Goal: Task Accomplishment & Management: Use online tool/utility

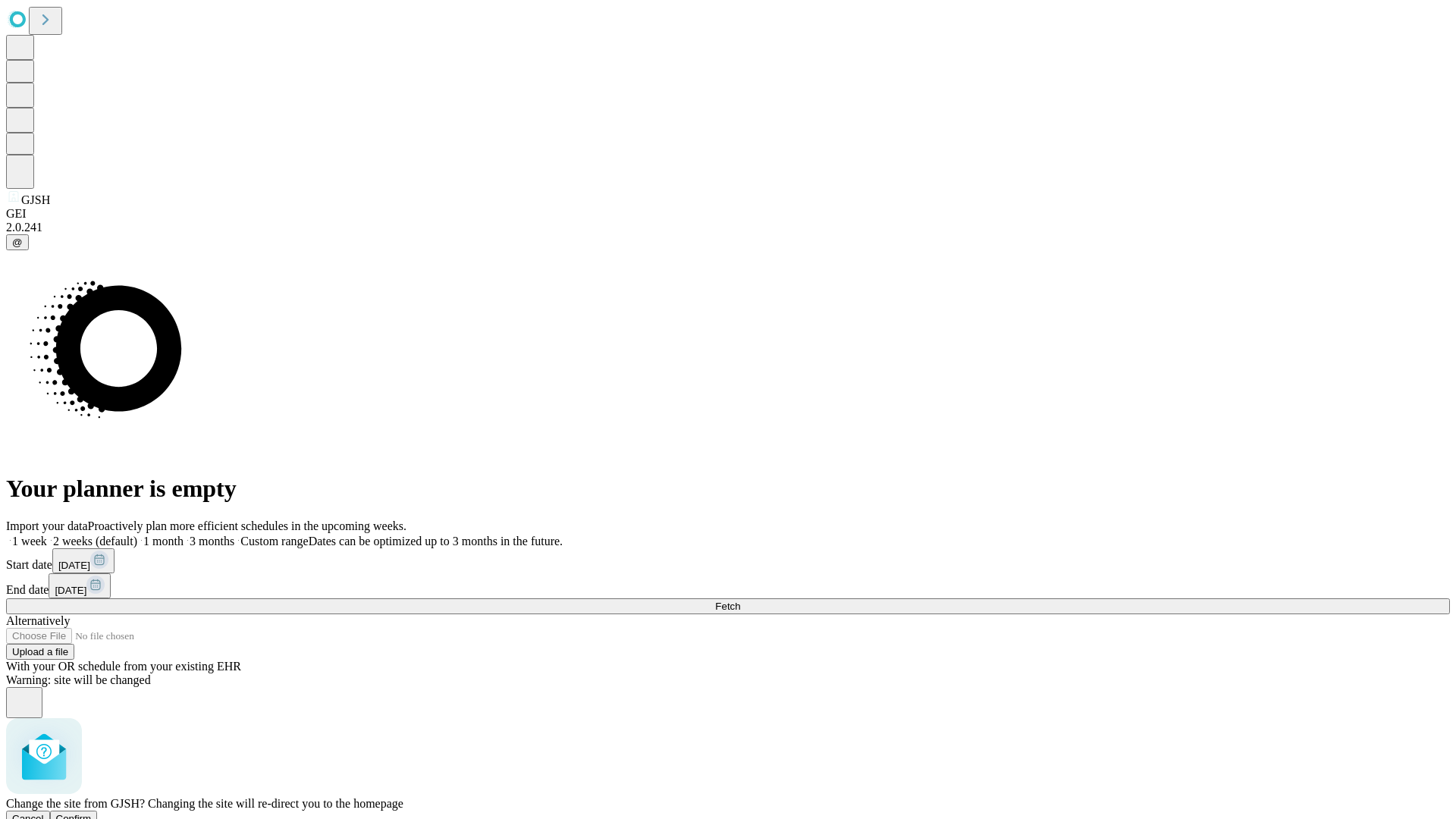
click at [92, 813] on span "Confirm" at bounding box center [74, 818] width 36 height 12
click at [183, 535] on label "1 month" at bounding box center [161, 541] width 46 height 13
click at [741, 600] on span "Fetch" at bounding box center [728, 606] width 25 height 12
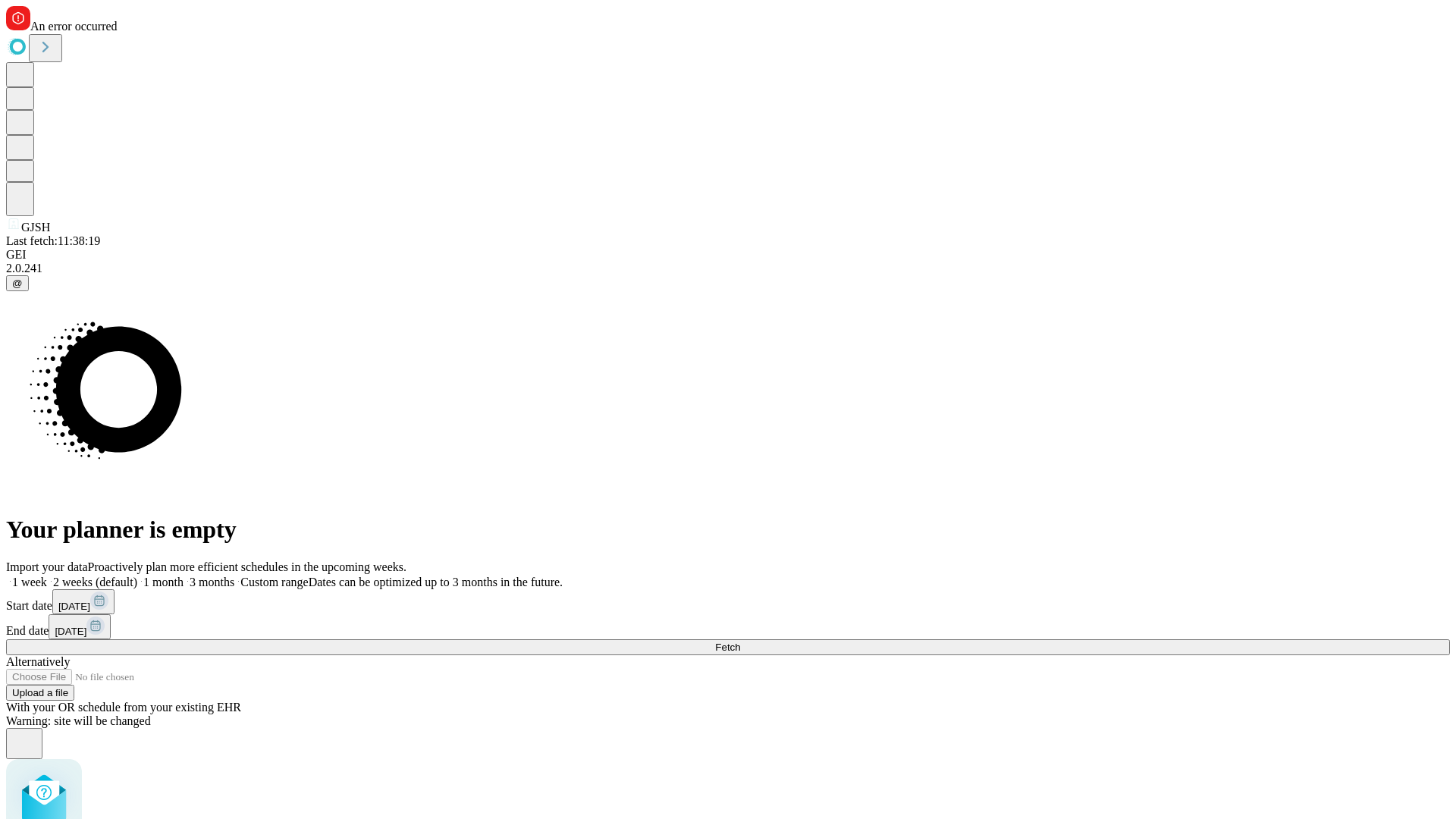
click at [183, 575] on label "1 month" at bounding box center [161, 581] width 46 height 13
click at [741, 641] on span "Fetch" at bounding box center [728, 647] width 25 height 12
click at [183, 575] on label "1 month" at bounding box center [161, 581] width 46 height 13
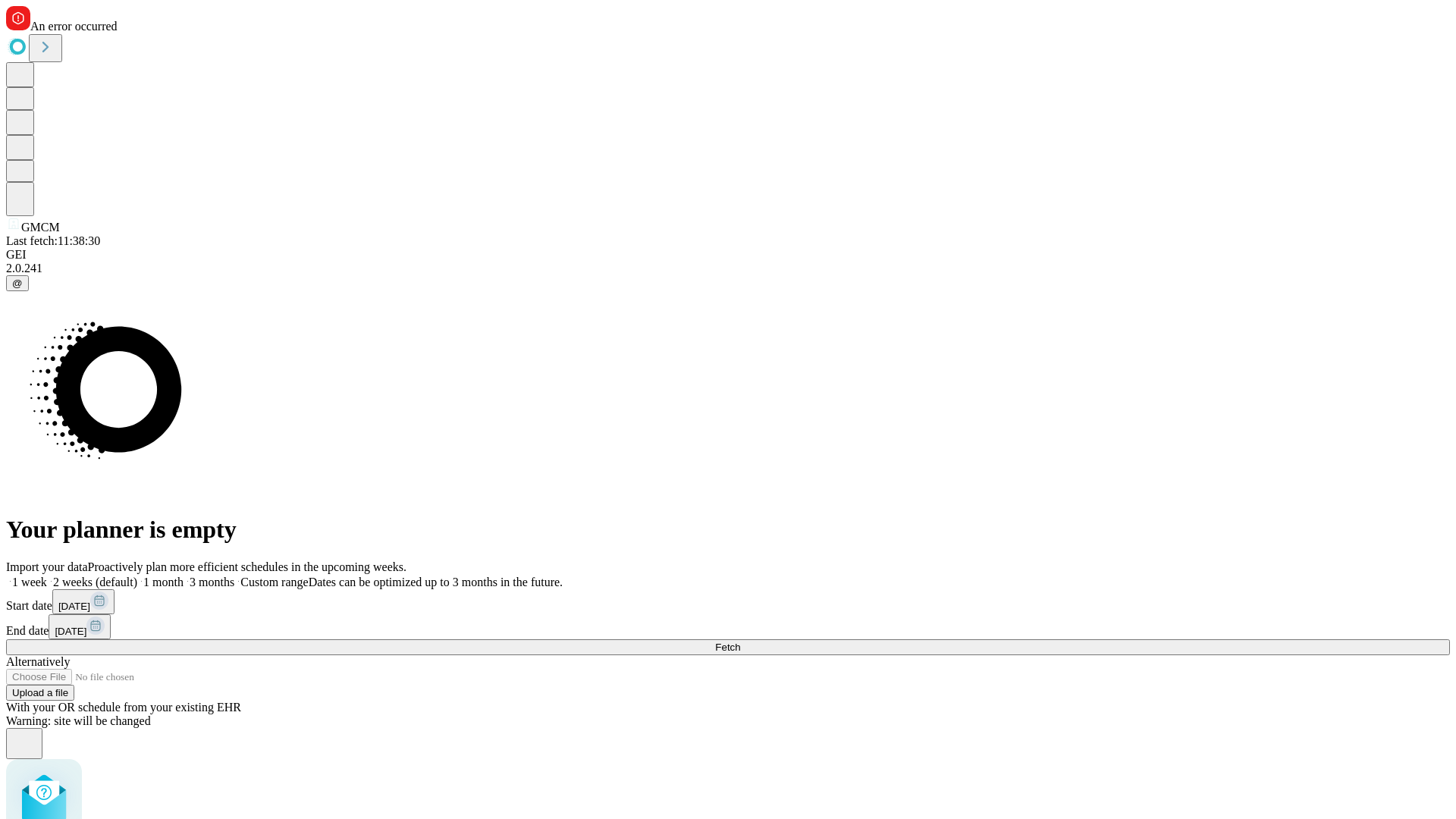
click at [741, 641] on span "Fetch" at bounding box center [728, 647] width 25 height 12
click at [183, 575] on label "1 month" at bounding box center [161, 581] width 46 height 13
click at [741, 641] on span "Fetch" at bounding box center [728, 647] width 25 height 12
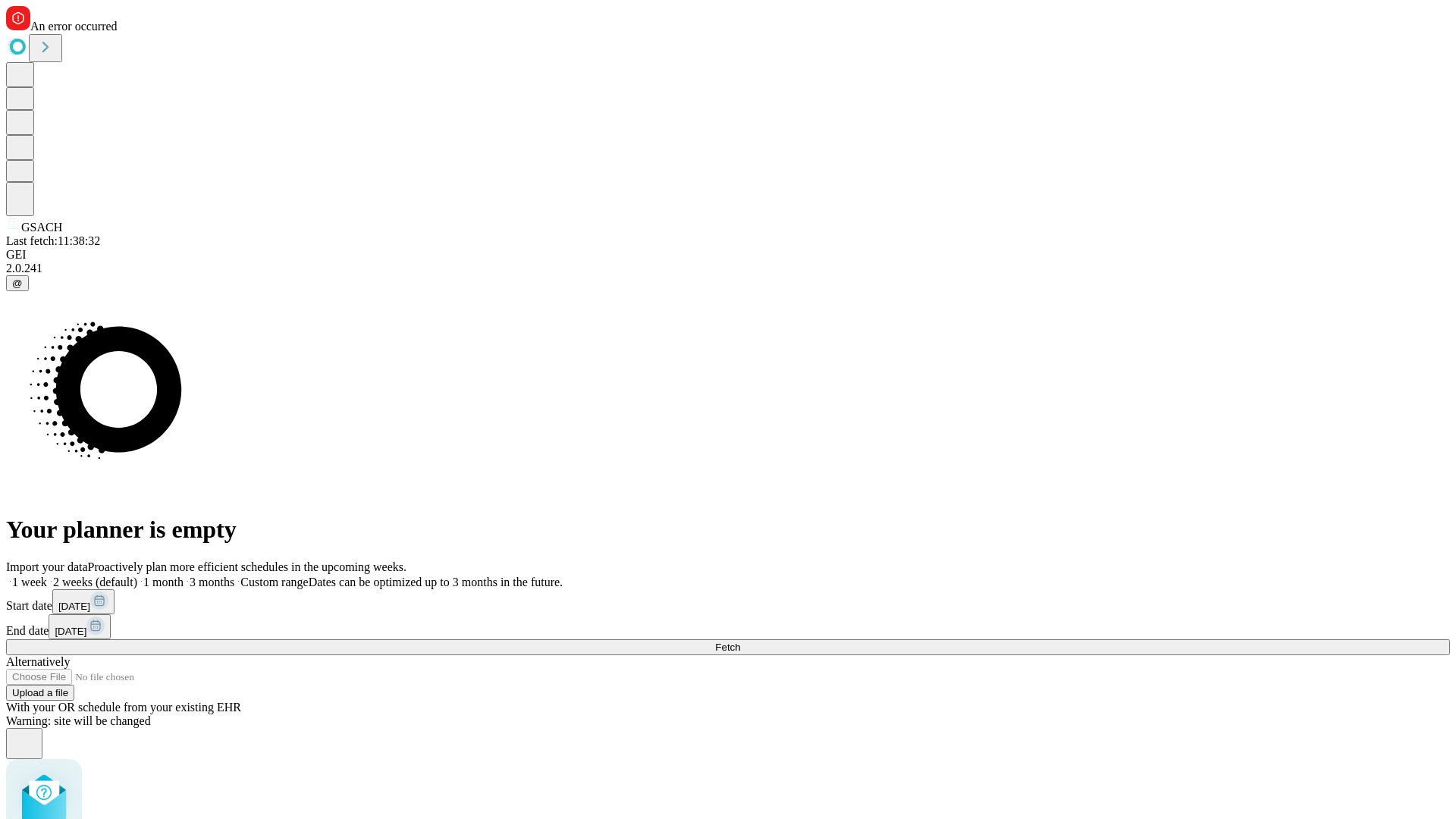
click at [183, 575] on label "1 month" at bounding box center [161, 581] width 46 height 13
click at [741, 641] on span "Fetch" at bounding box center [728, 647] width 25 height 12
click at [183, 575] on label "1 month" at bounding box center [161, 581] width 46 height 13
click at [741, 641] on span "Fetch" at bounding box center [728, 647] width 25 height 12
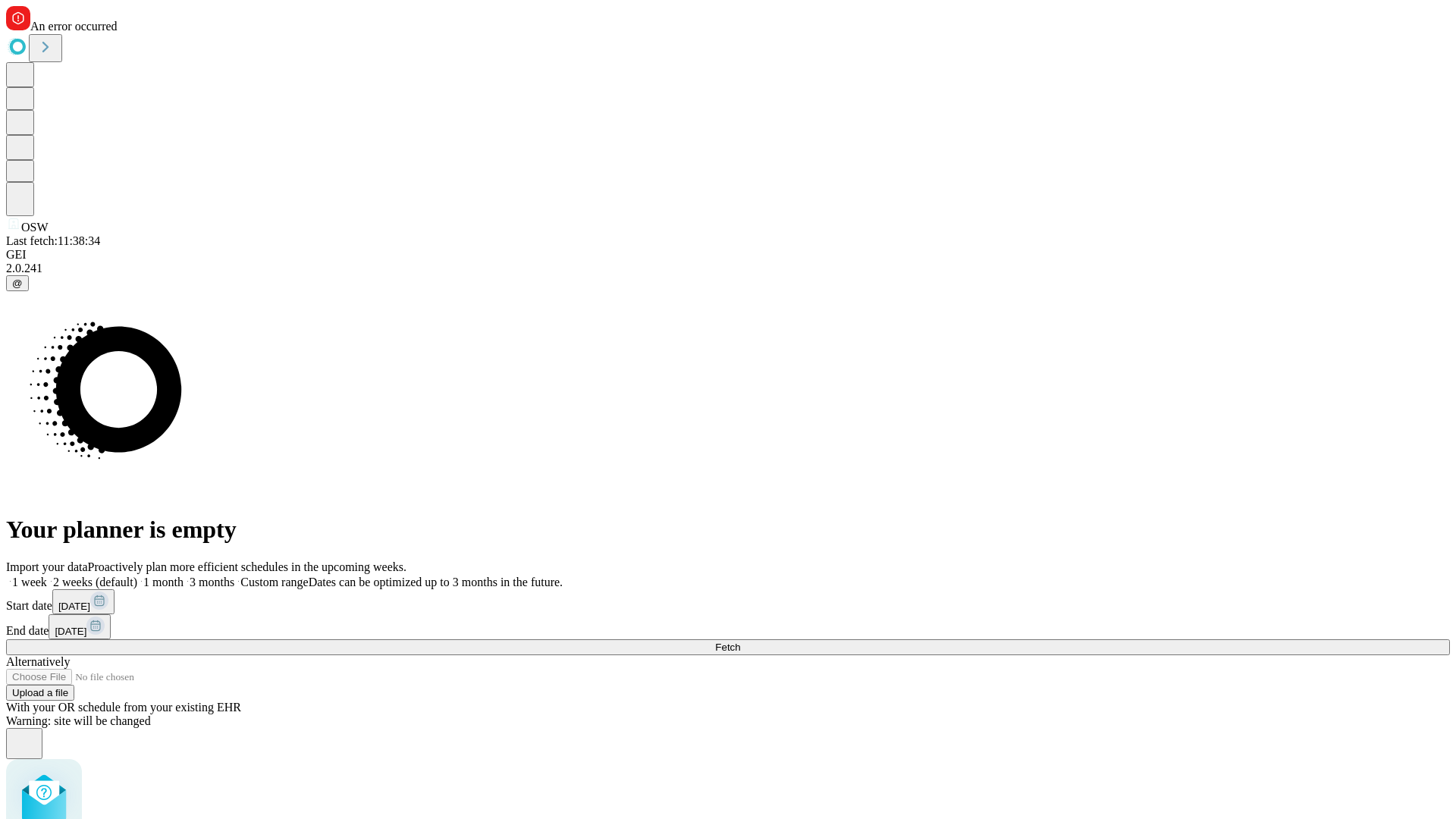
click at [183, 575] on label "1 month" at bounding box center [161, 581] width 46 height 13
click at [741, 641] on span "Fetch" at bounding box center [728, 647] width 25 height 12
click at [183, 575] on label "1 month" at bounding box center [161, 581] width 46 height 13
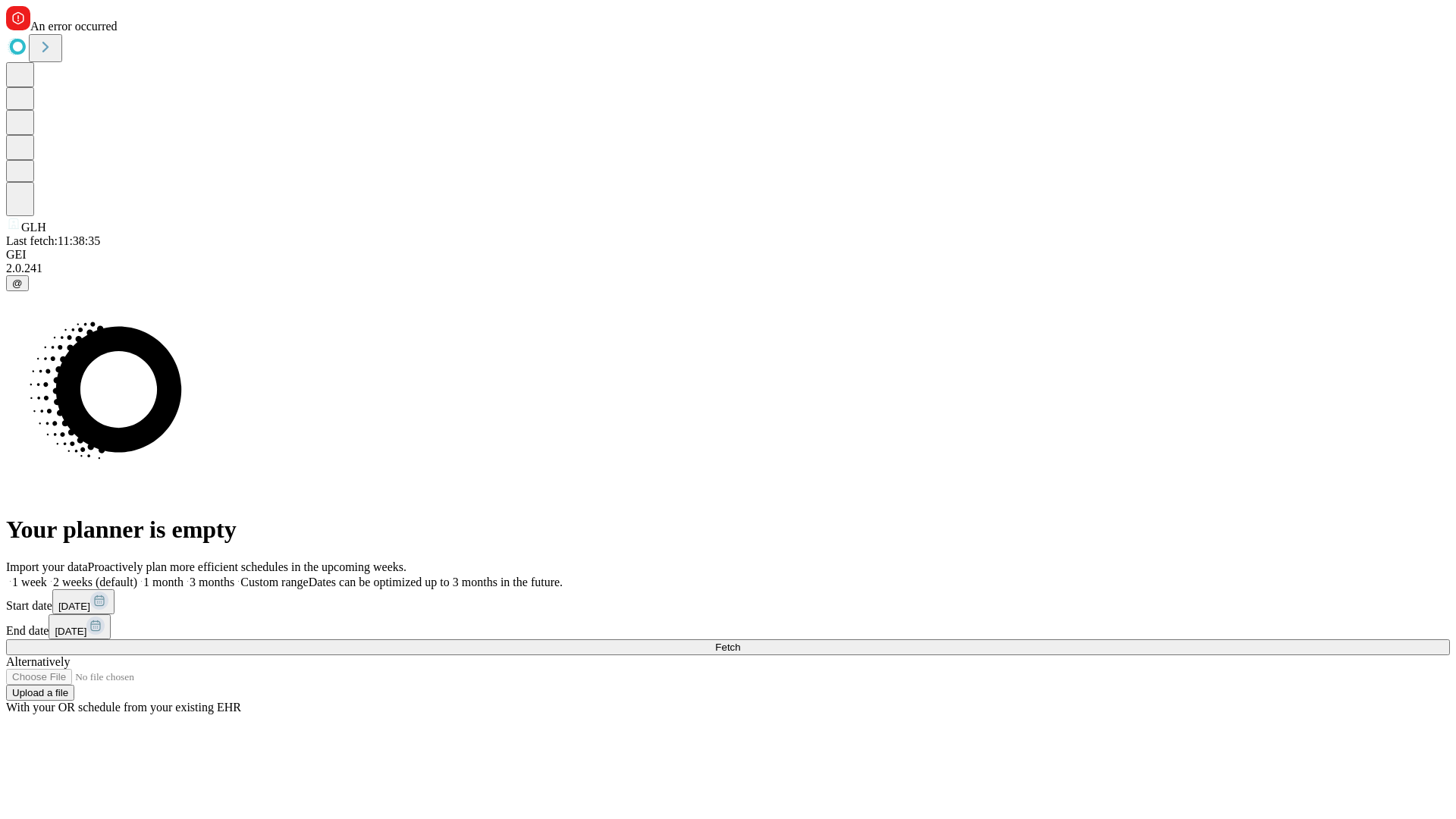
click at [741, 641] on span "Fetch" at bounding box center [728, 647] width 25 height 12
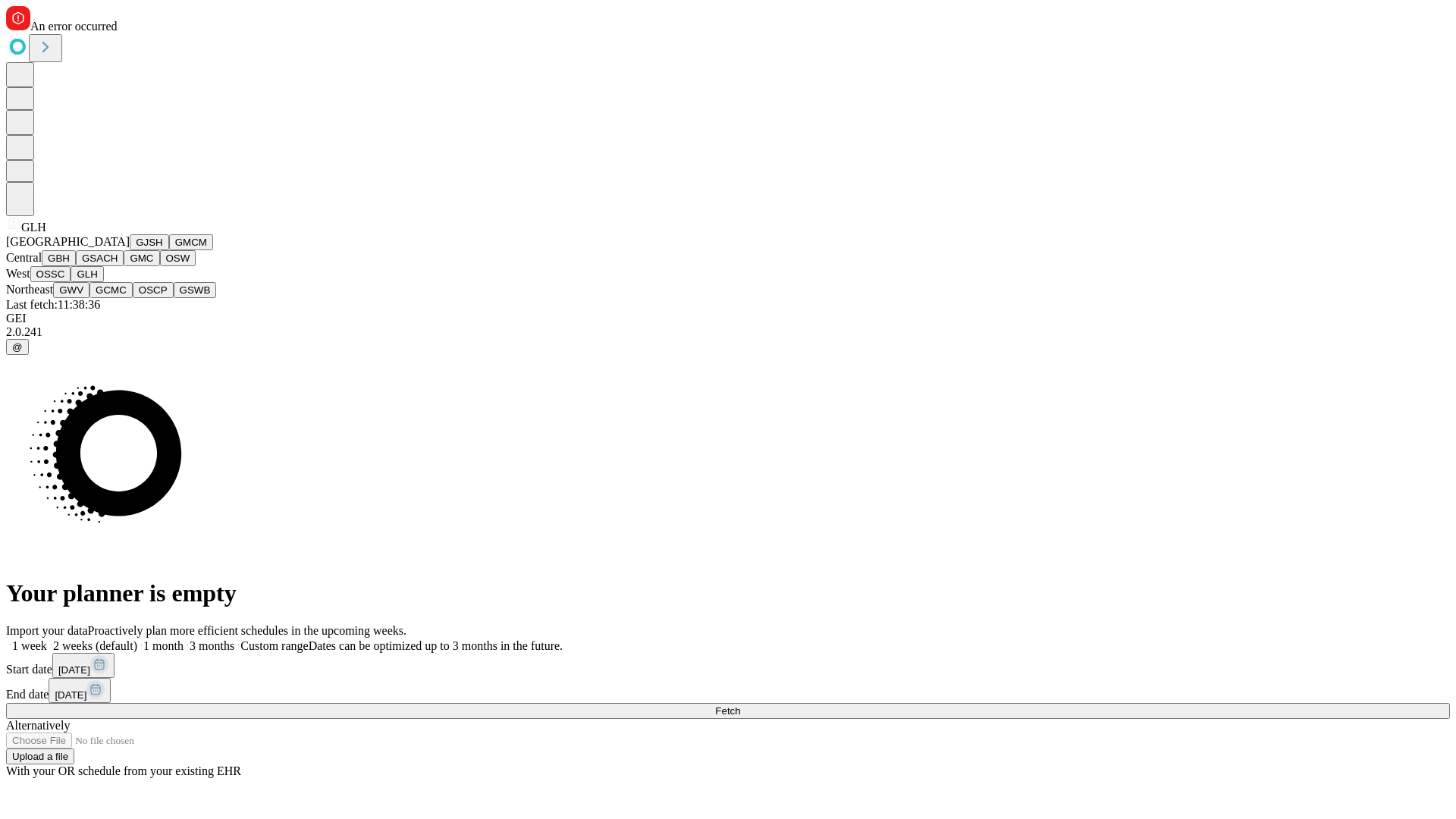
click at [89, 298] on button "GWV" at bounding box center [71, 290] width 37 height 16
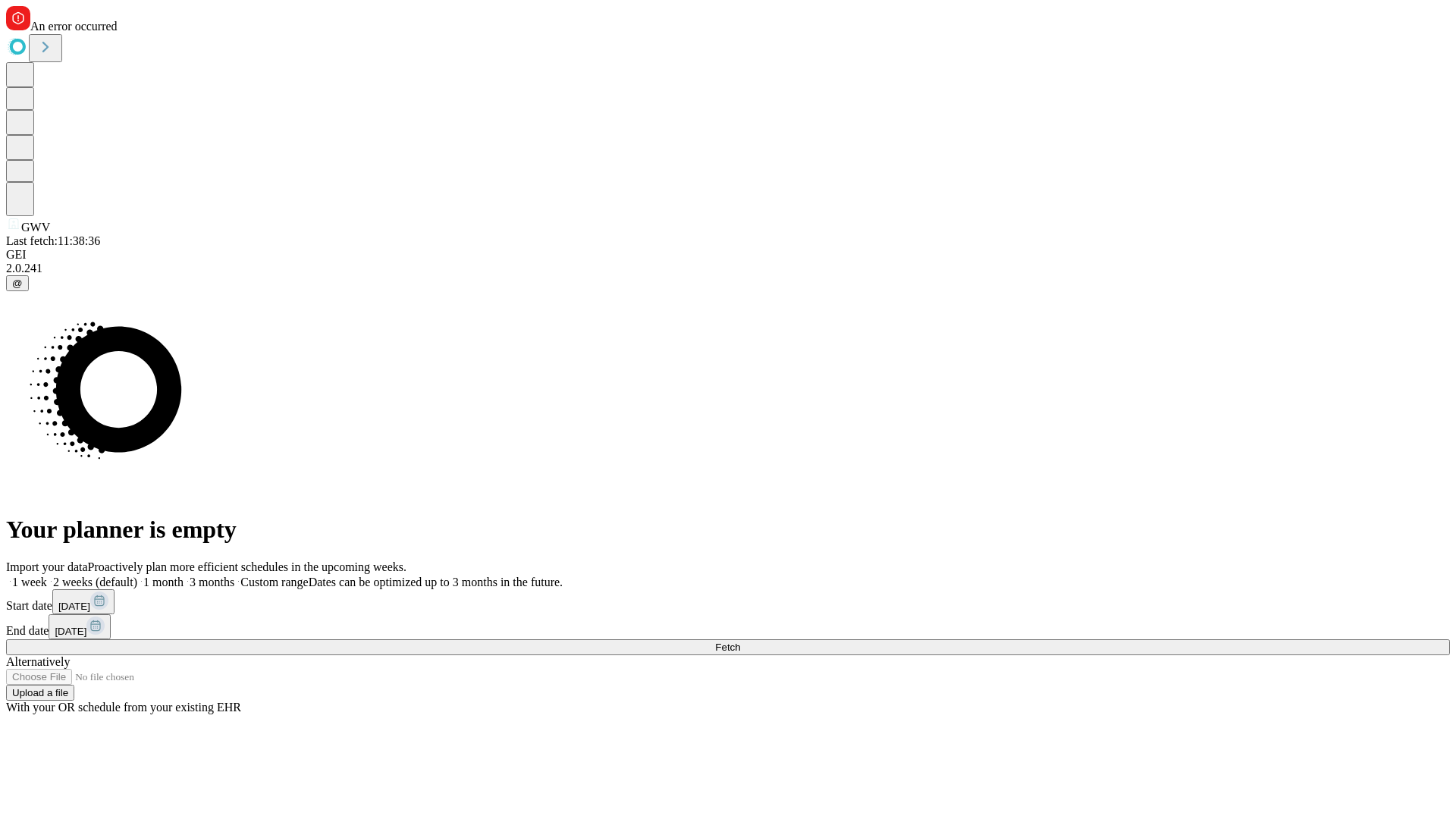
click at [183, 575] on label "1 month" at bounding box center [161, 581] width 46 height 13
click at [741, 641] on span "Fetch" at bounding box center [728, 647] width 25 height 12
click at [183, 575] on label "1 month" at bounding box center [161, 581] width 46 height 13
click at [741, 641] on span "Fetch" at bounding box center [728, 647] width 25 height 12
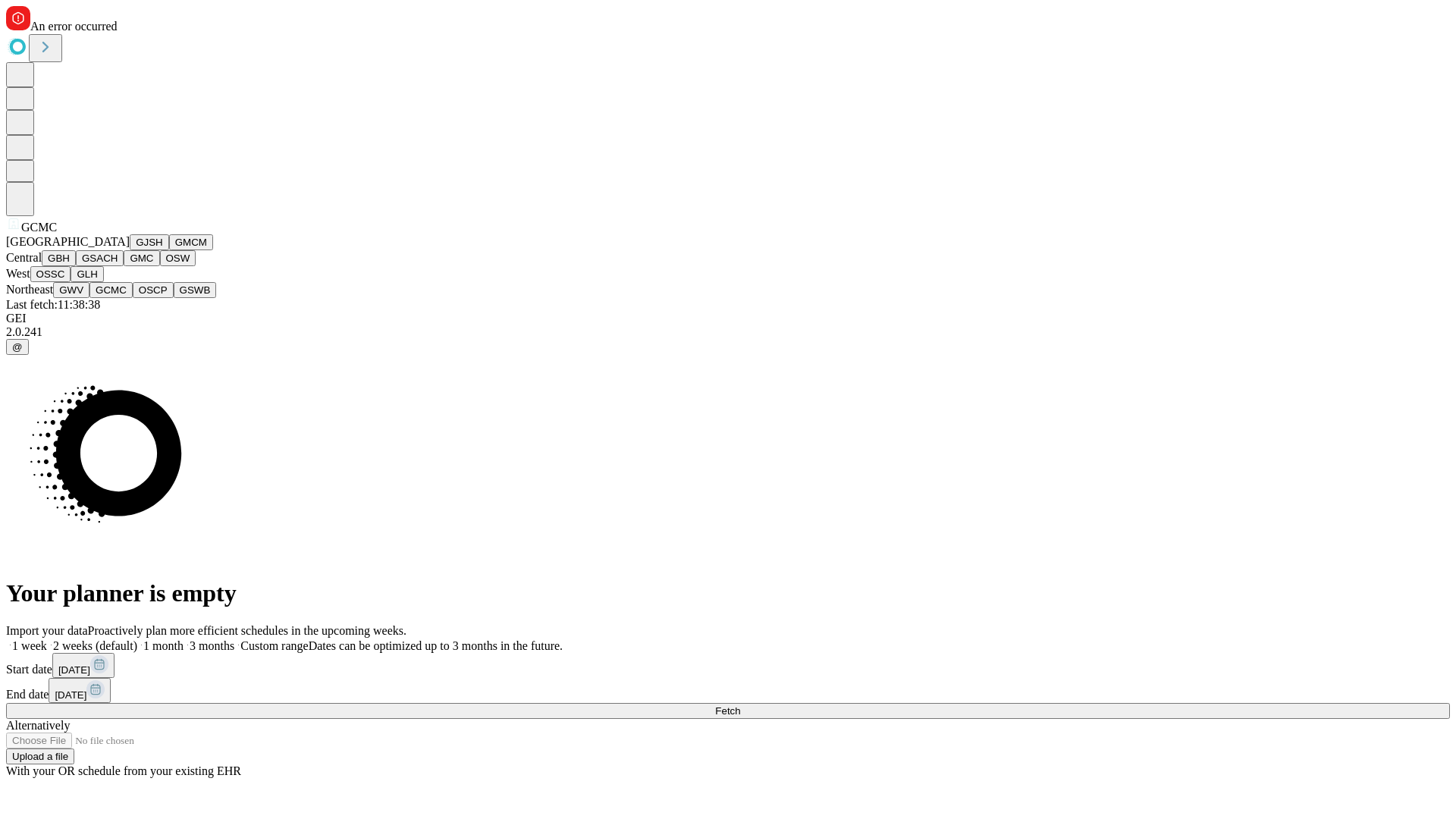
click at [133, 298] on button "OSCP" at bounding box center [154, 290] width 41 height 16
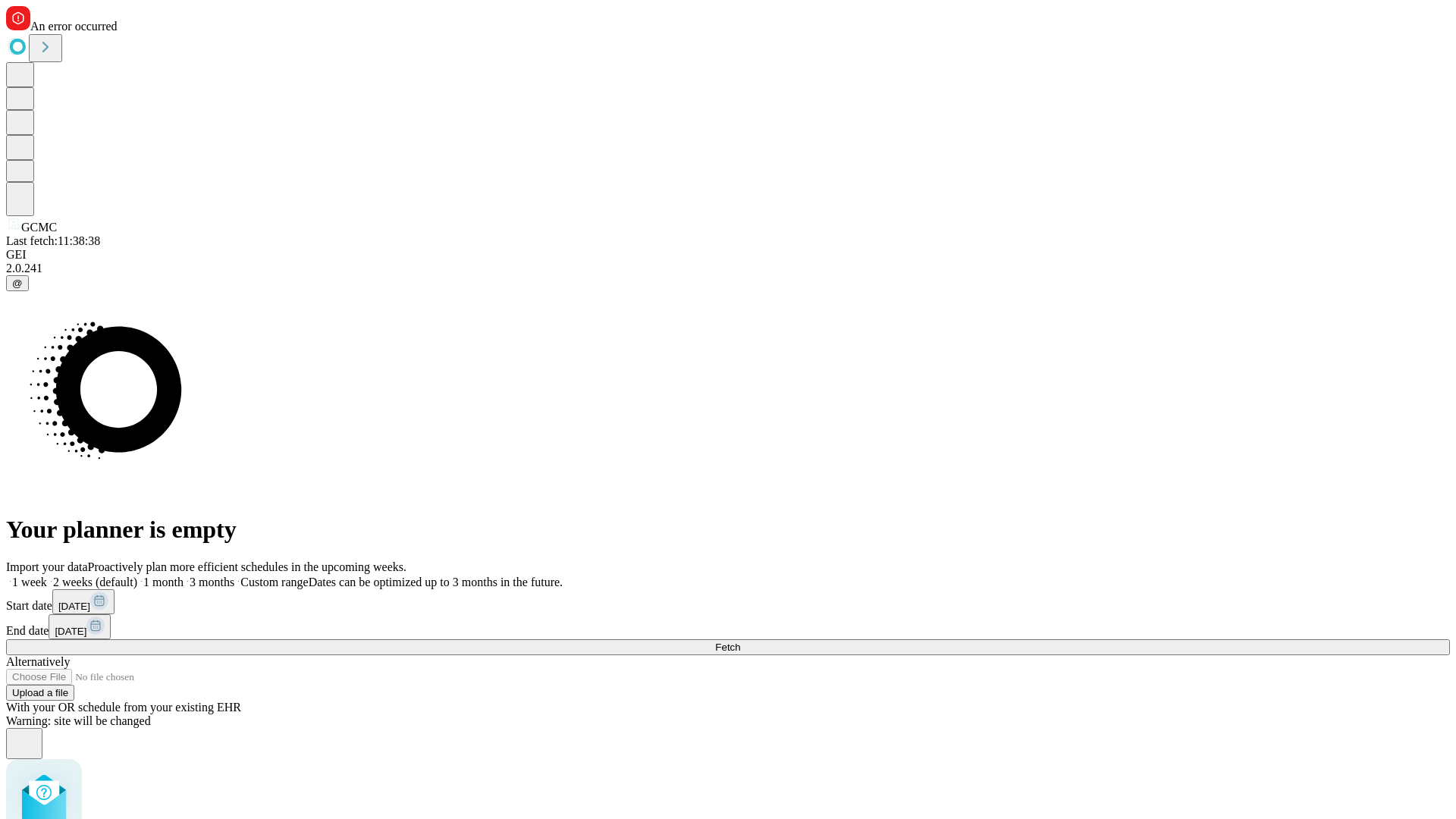
click at [183, 575] on label "1 month" at bounding box center [161, 581] width 46 height 13
click at [741, 641] on span "Fetch" at bounding box center [728, 647] width 25 height 12
